Goal: Task Accomplishment & Management: Manage account settings

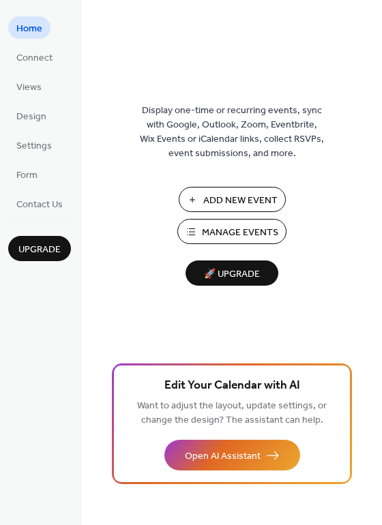
click at [239, 234] on span "Manage Events" at bounding box center [240, 233] width 76 height 14
click at [236, 237] on span "Manage Events" at bounding box center [240, 233] width 76 height 14
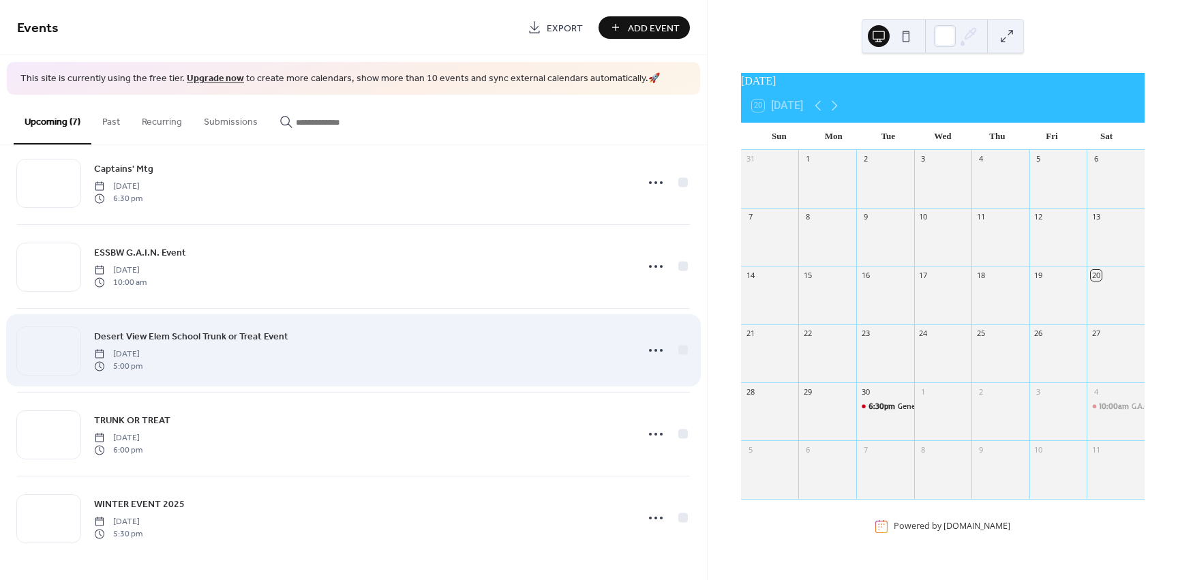
scroll to position [192, 0]
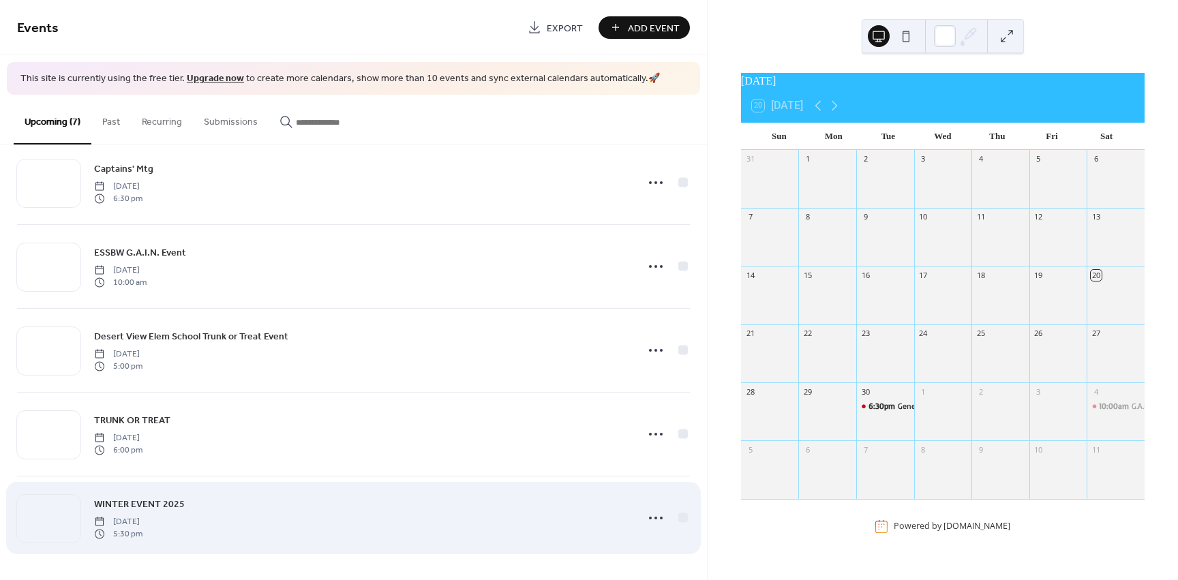
click at [301, 509] on div "WINTER EVENT 2025 [DATE] 5:30 pm" at bounding box center [361, 518] width 534 height 44
click at [681, 517] on div at bounding box center [683, 518] width 10 height 10
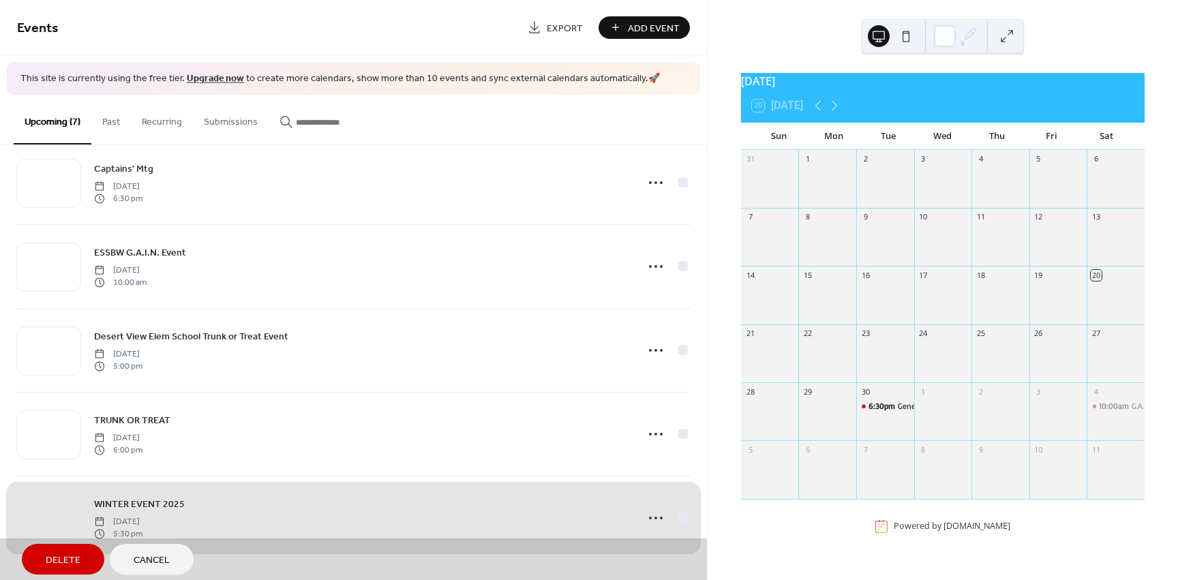
click at [646, 515] on div "WINTER EVENT 2025 [DATE] 5:30 pm" at bounding box center [353, 518] width 673 height 84
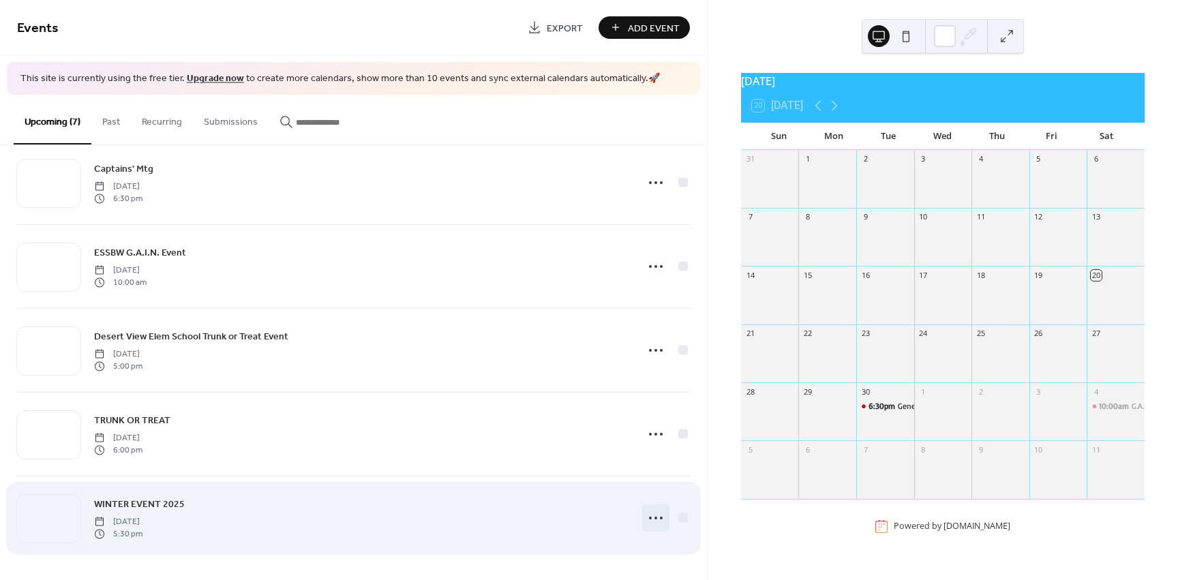
click at [648, 517] on icon at bounding box center [656, 518] width 22 height 22
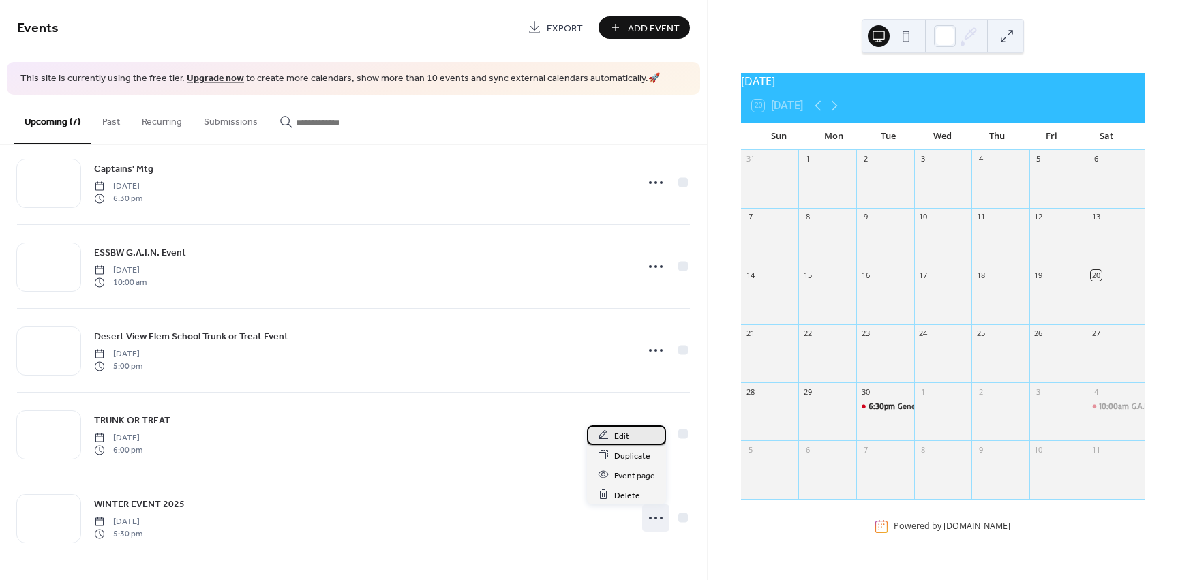
click at [624, 436] on span "Edit" at bounding box center [621, 436] width 15 height 14
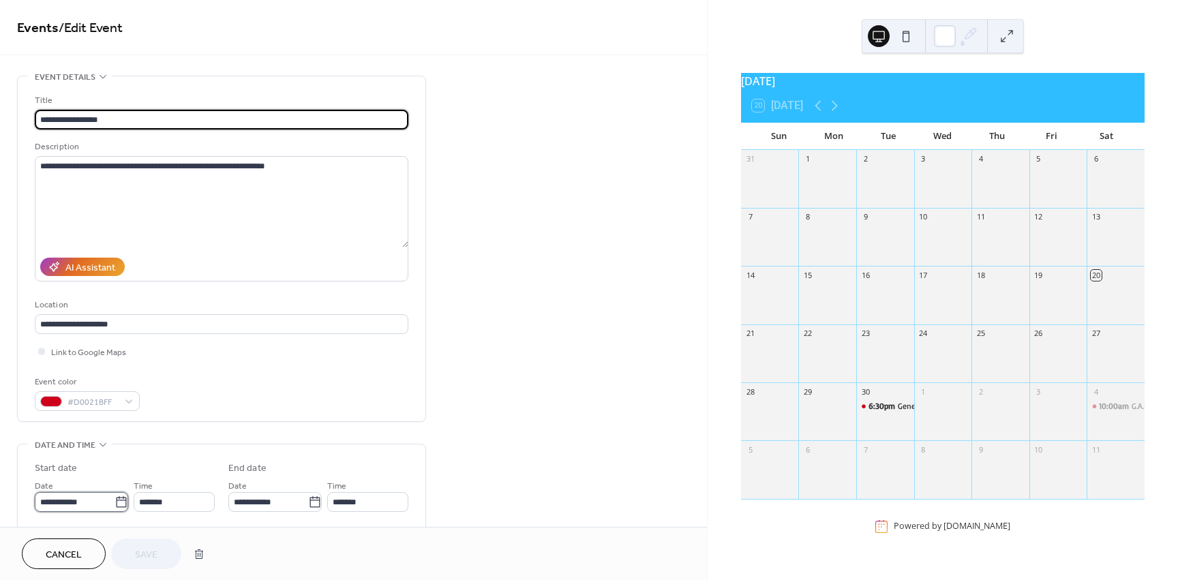
click at [42, 500] on input "**********" at bounding box center [75, 502] width 80 height 20
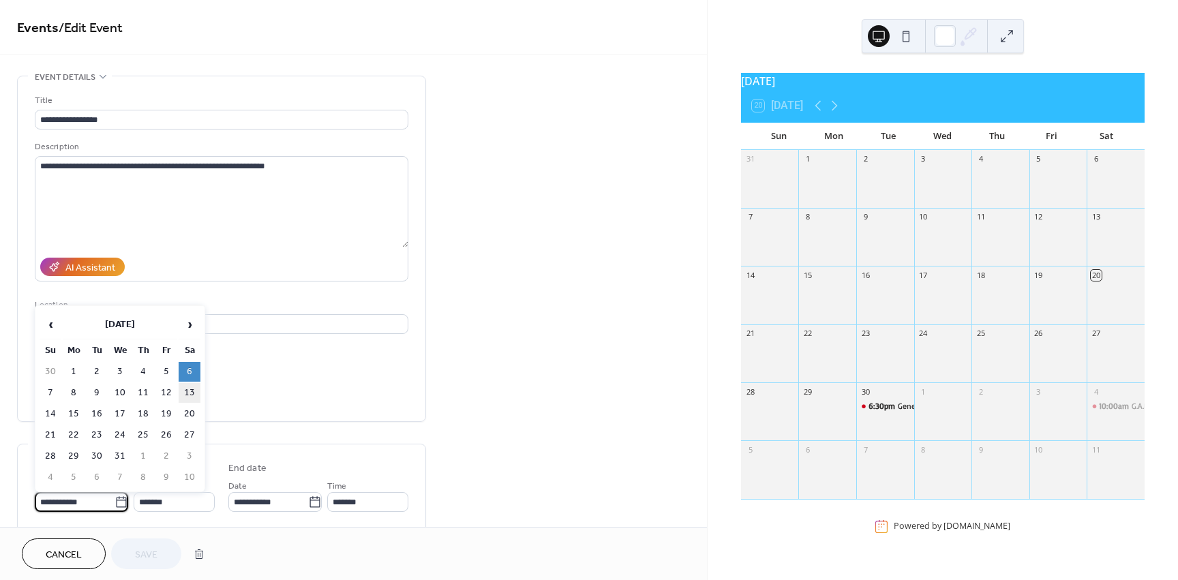
click at [194, 389] on td "13" at bounding box center [190, 393] width 22 height 20
type input "**********"
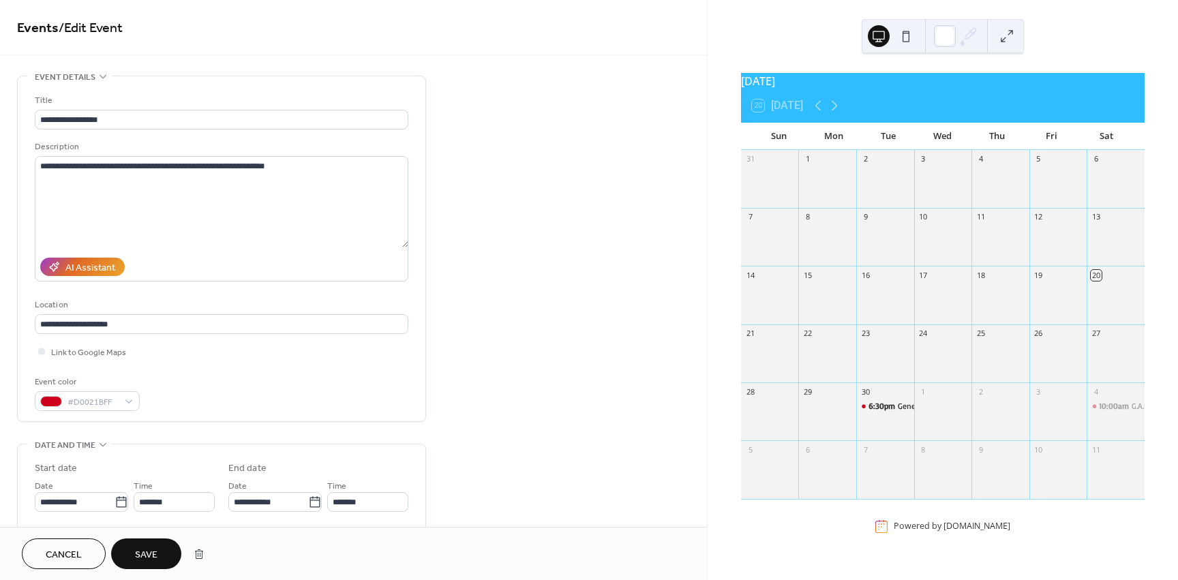
click at [137, 553] on span "Save" at bounding box center [146, 555] width 22 height 14
